Goal: Information Seeking & Learning: Learn about a topic

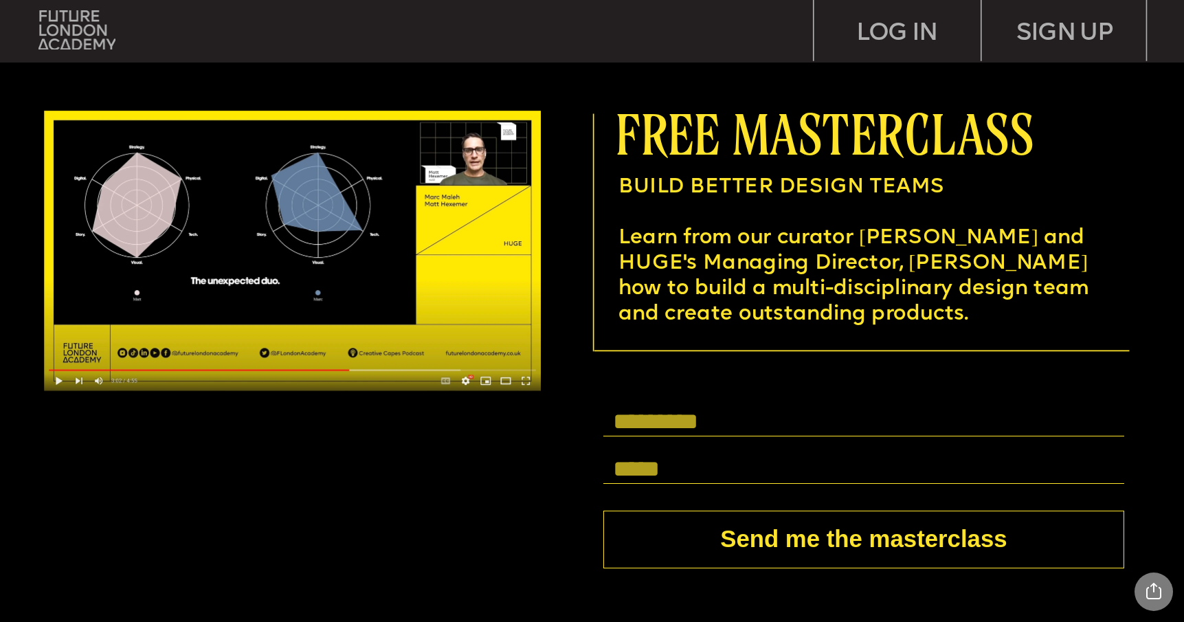
scroll to position [4429, 0]
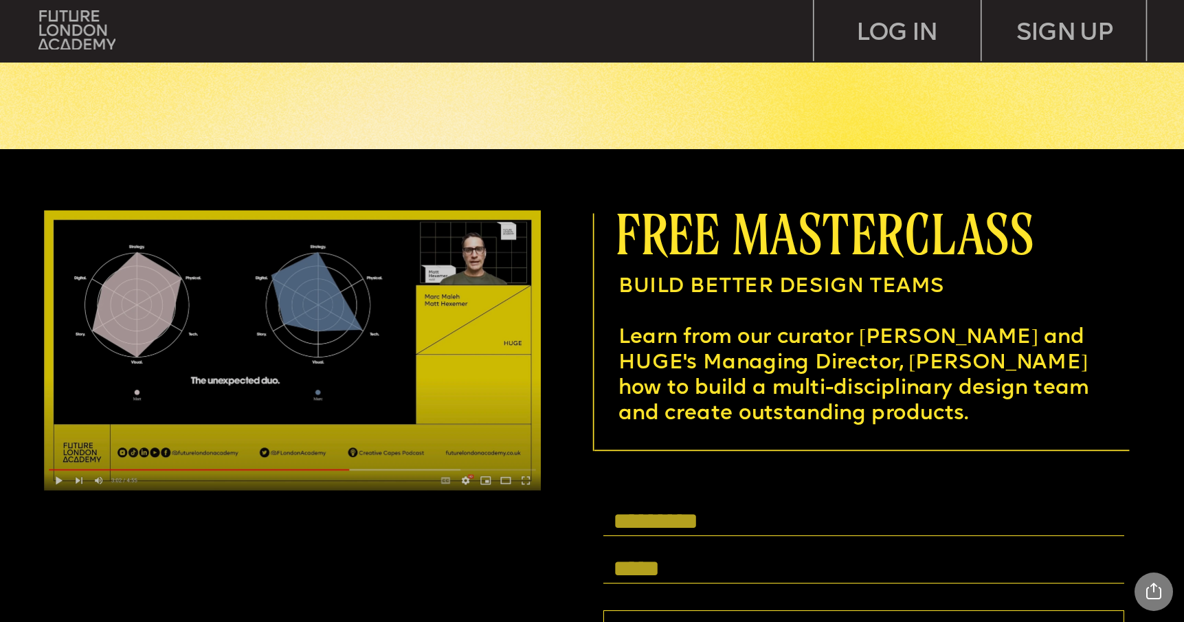
click at [370, 467] on img at bounding box center [293, 350] width 498 height 280
click at [58, 480] on img at bounding box center [293, 350] width 498 height 280
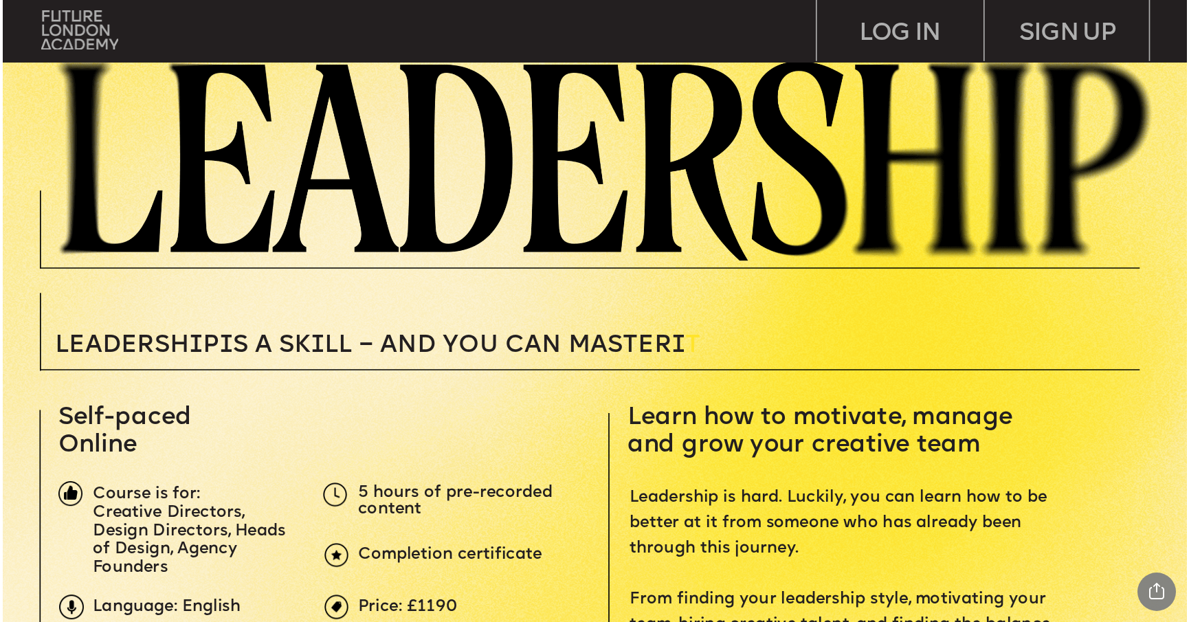
scroll to position [0, 0]
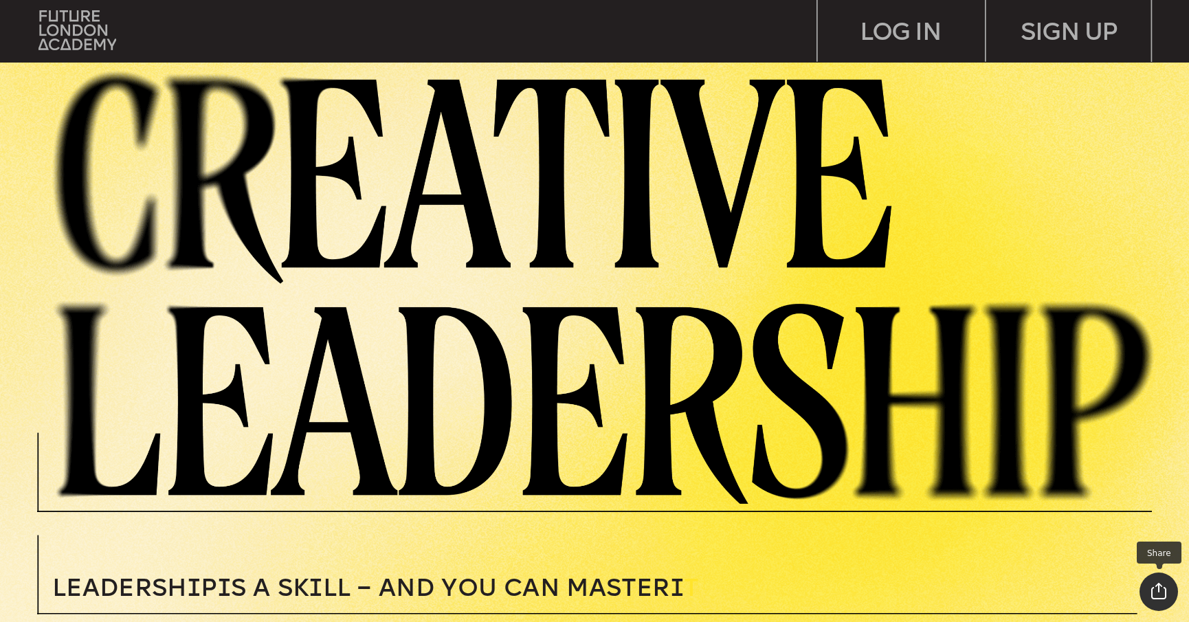
click at [1154, 586] on div "Share Project Current Page Share Tweet Pin Linkedin Close Report" at bounding box center [1159, 592] width 38 height 38
